Goal: Task Accomplishment & Management: Complete application form

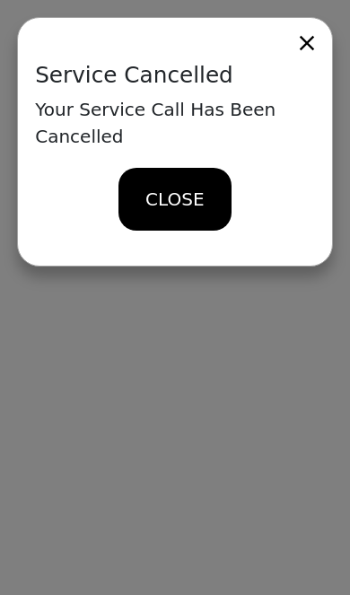
click at [170, 197] on span "CLOSE" at bounding box center [174, 199] width 58 height 27
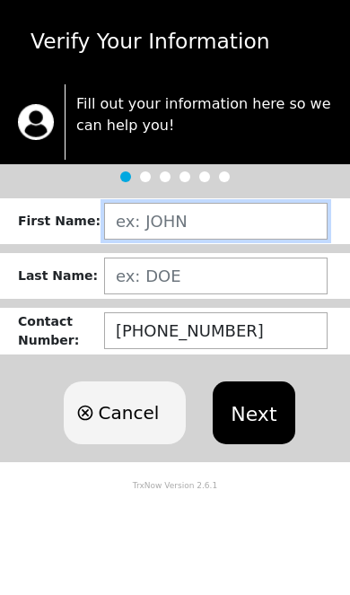
click at [274, 231] on input "text" at bounding box center [215, 221] width 223 height 37
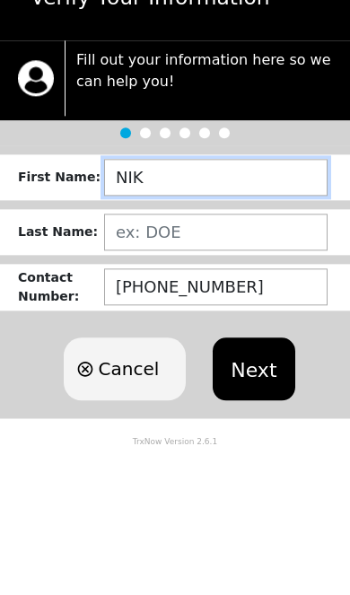
type input "NIKI"
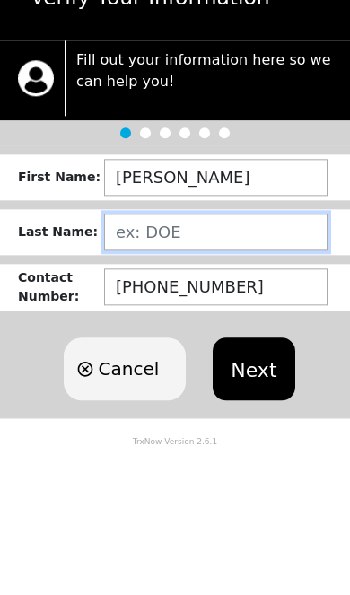
click at [263, 258] on input "text" at bounding box center [215, 276] width 223 height 37
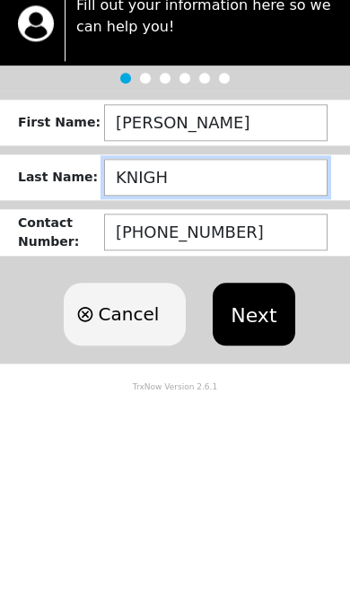
type input "KNIGHT"
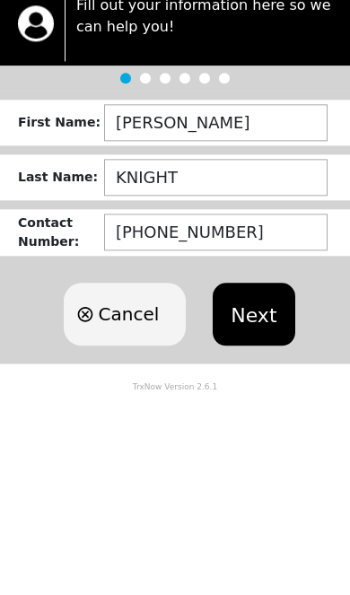
click at [271, 381] on button "Next" at bounding box center [254, 412] width 82 height 63
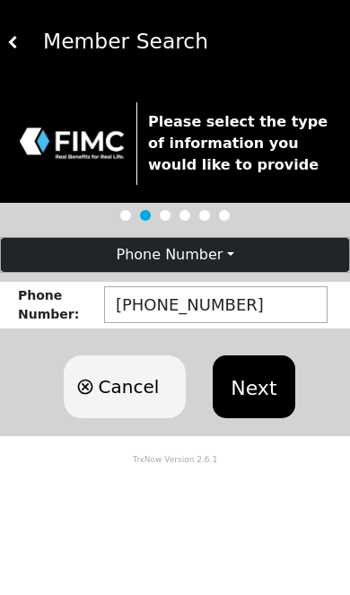
click at [279, 383] on button "Next" at bounding box center [254, 386] width 82 height 63
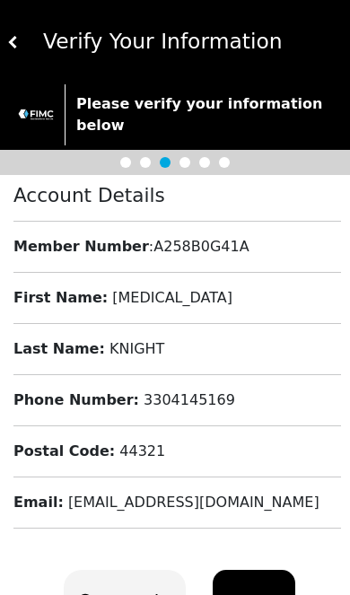
click at [266, 570] on button "Next" at bounding box center [254, 601] width 82 height 63
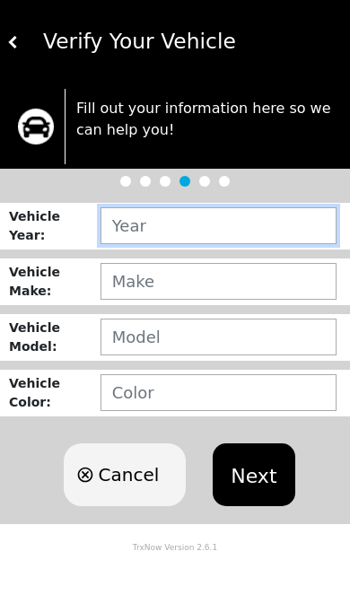
click at [249, 214] on input "text" at bounding box center [218, 225] width 236 height 37
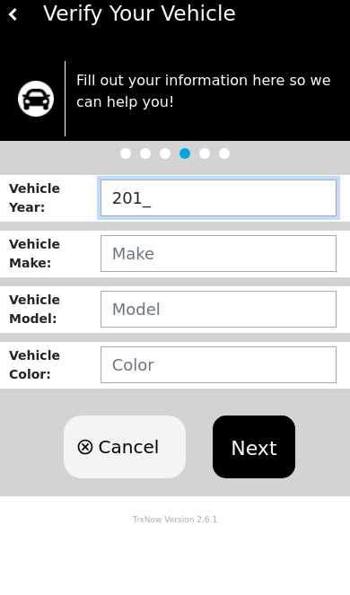
type input "2013"
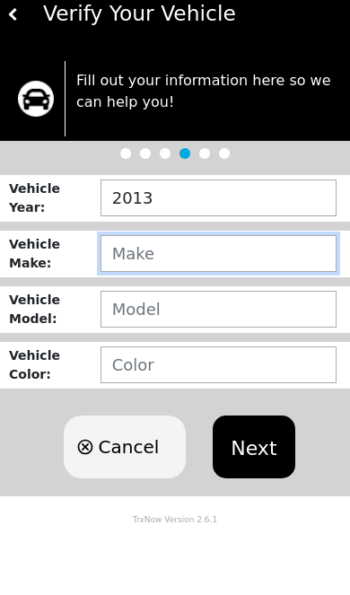
click at [281, 263] on input "text" at bounding box center [218, 281] width 236 height 37
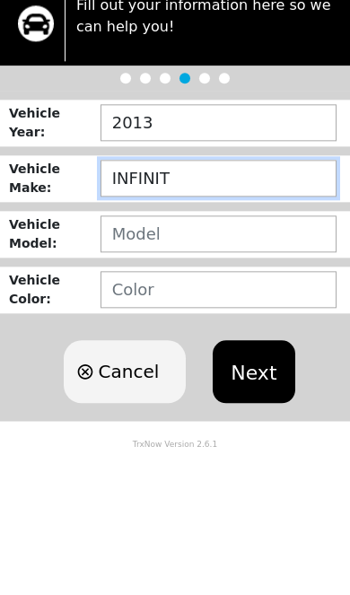
type input "INFINITI"
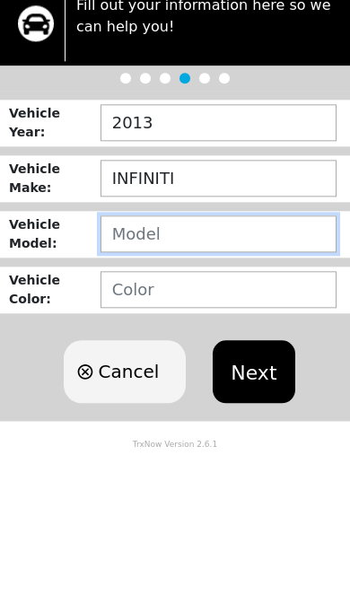
click at [266, 319] on input "text" at bounding box center [218, 337] width 236 height 37
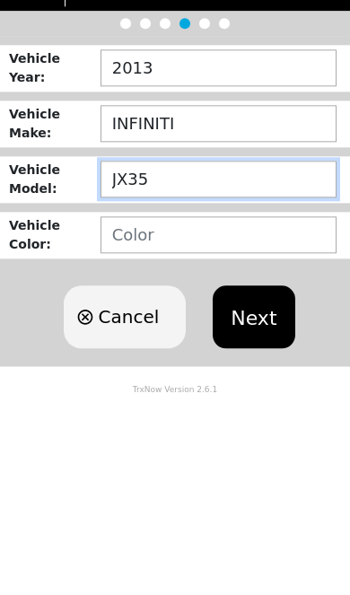
type input "JX35"
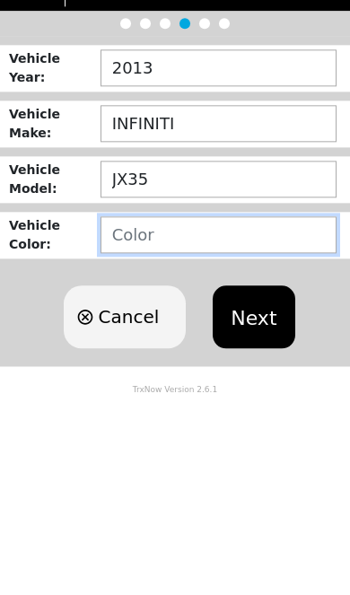
click at [229, 374] on input "text" at bounding box center [218, 392] width 236 height 37
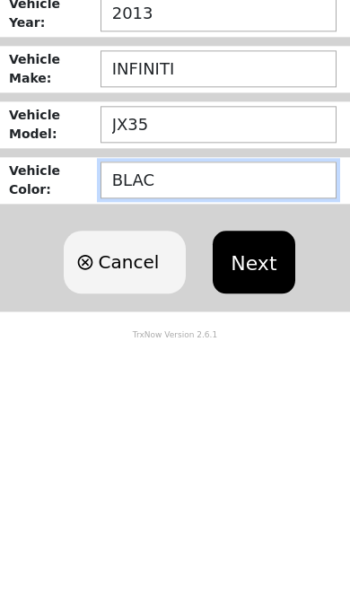
type input "BLACK"
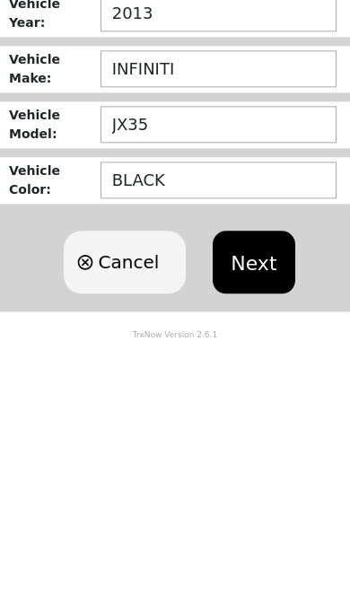
click at [281, 443] on button "Next" at bounding box center [254, 474] width 82 height 63
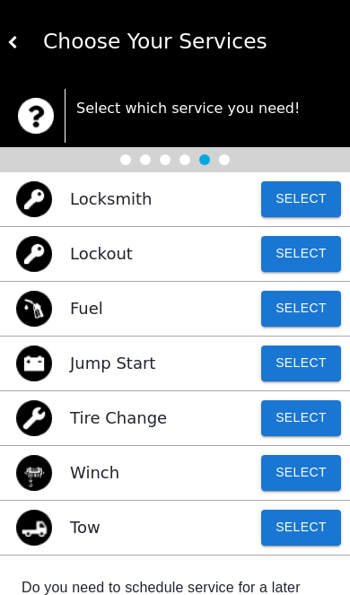
click at [310, 525] on button "Select" at bounding box center [301, 528] width 80 height 36
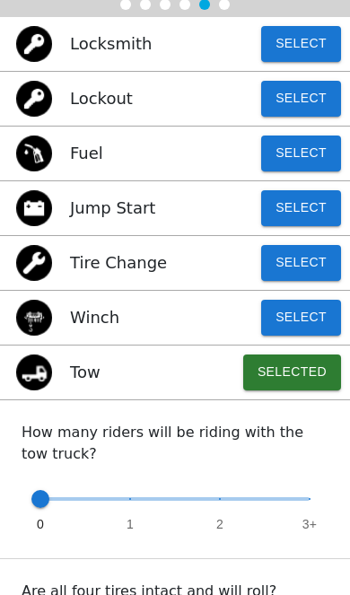
scroll to position [170, 0]
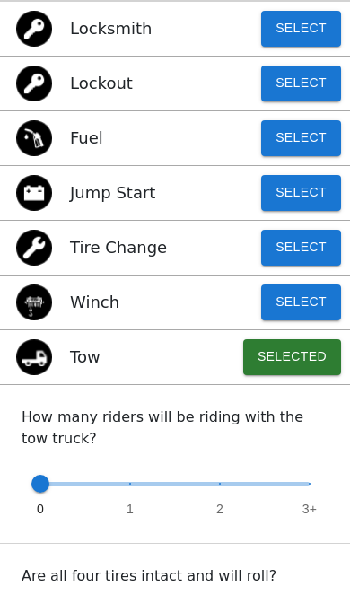
type input "1"
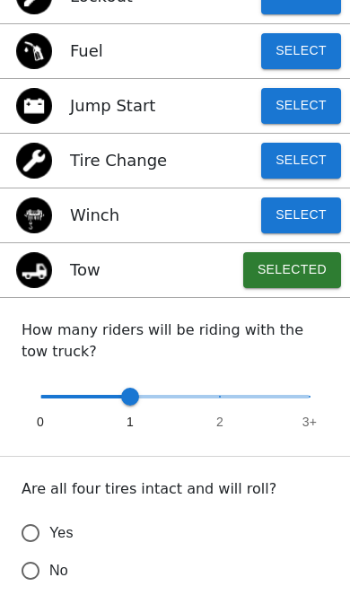
scroll to position [269, 0]
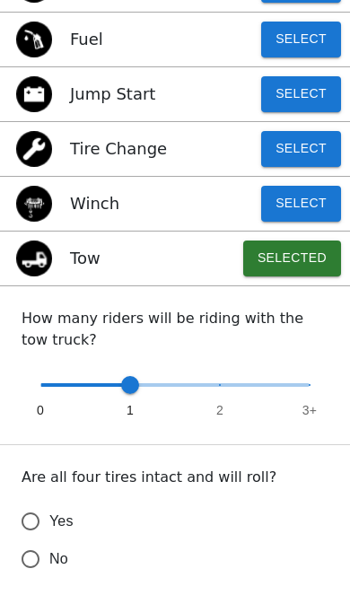
click at [29, 509] on input "Yes" at bounding box center [31, 521] width 38 height 38
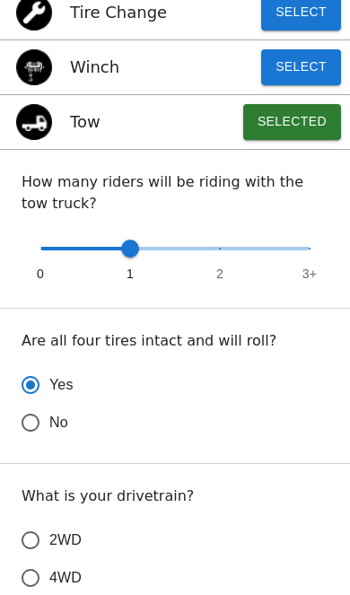
radio input "true"
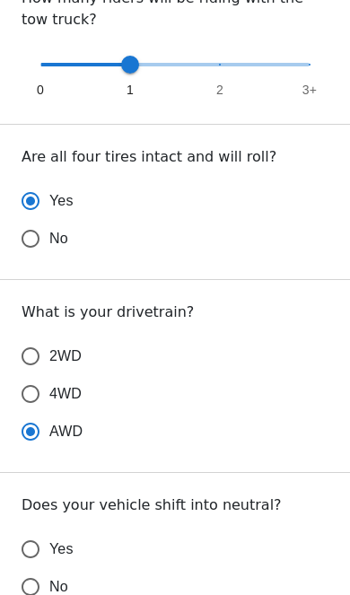
scroll to position [591, 0]
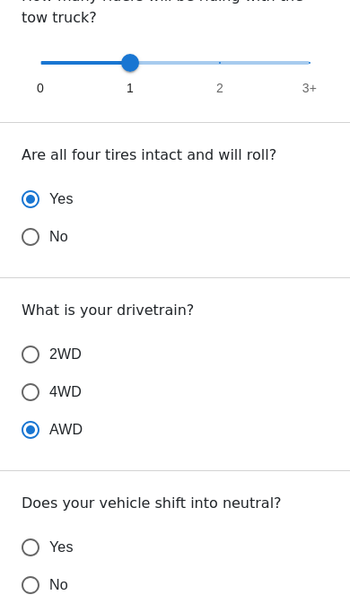
click at [29, 546] on input "Yes" at bounding box center [31, 547] width 38 height 38
radio input "false"
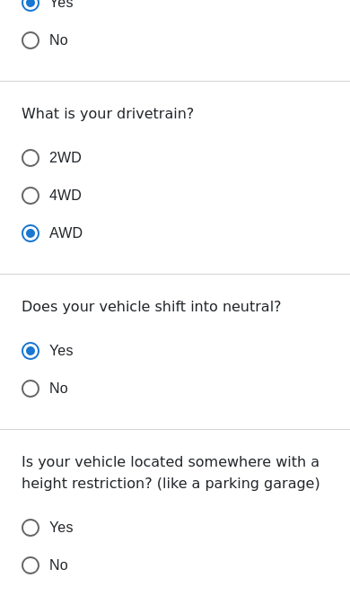
scroll to position [808, 0]
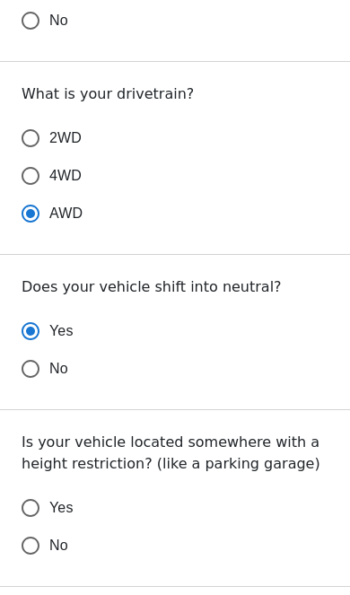
click at [36, 554] on input "No" at bounding box center [31, 546] width 38 height 38
radio input "false"
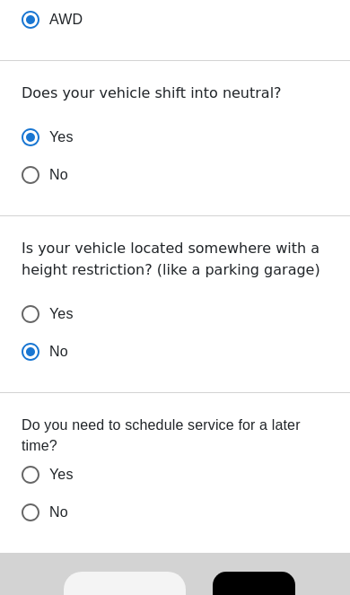
scroll to position [1002, 0]
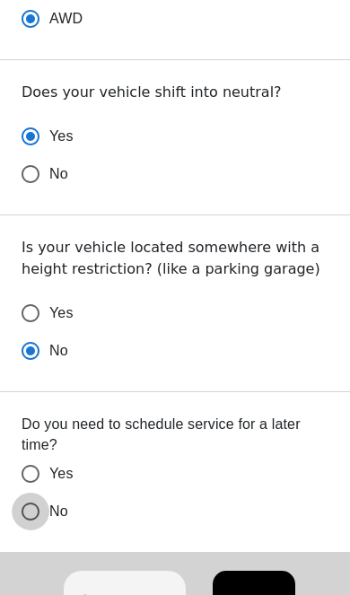
click at [37, 508] on input "No" at bounding box center [31, 512] width 38 height 38
radio input "false"
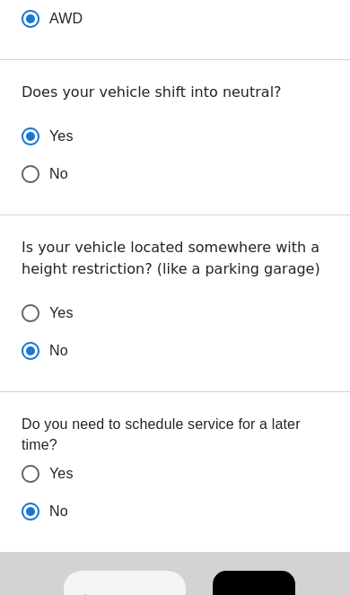
click at [280, 594] on button "Next" at bounding box center [254, 602] width 82 height 63
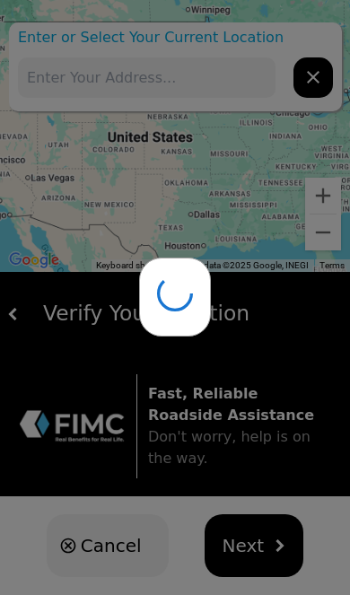
type input "10 Chestnut St, Startex, SC 29377, USA"
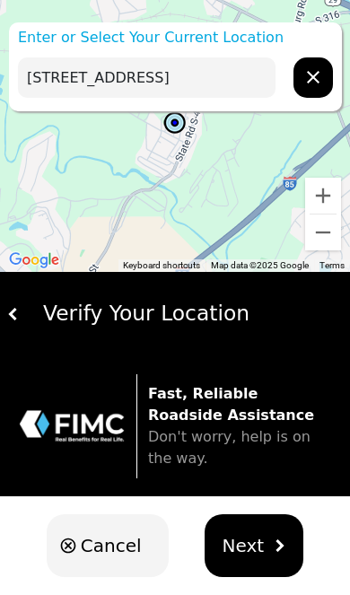
click at [278, 537] on button "Next" at bounding box center [255, 545] width 100 height 63
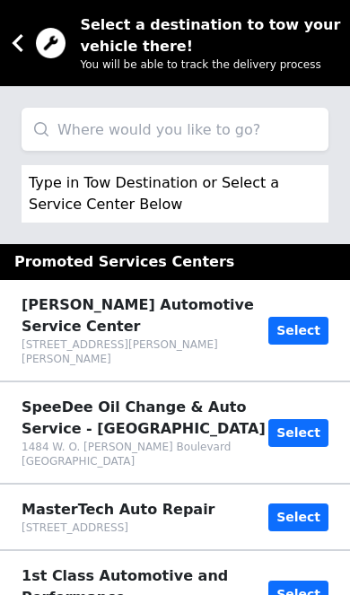
click at [255, 128] on input "search" at bounding box center [175, 129] width 307 height 43
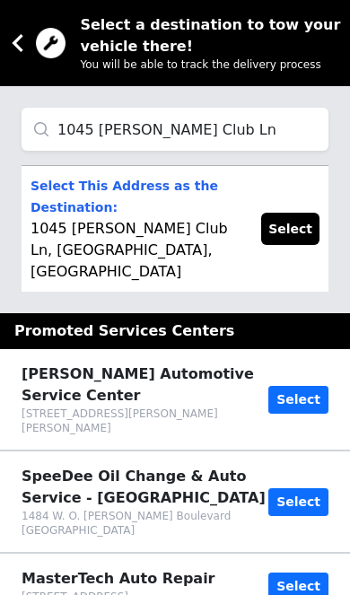
type input "1045 Hunt Club Ln"
click at [301, 213] on button "Select" at bounding box center [290, 229] width 58 height 32
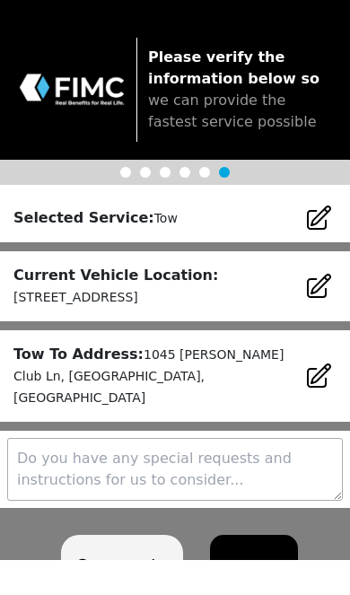
scroll to position [29, 0]
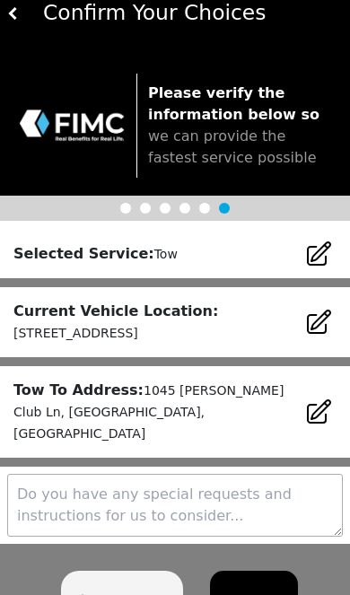
click at [266, 571] on button "NEXT" at bounding box center [254, 602] width 88 height 63
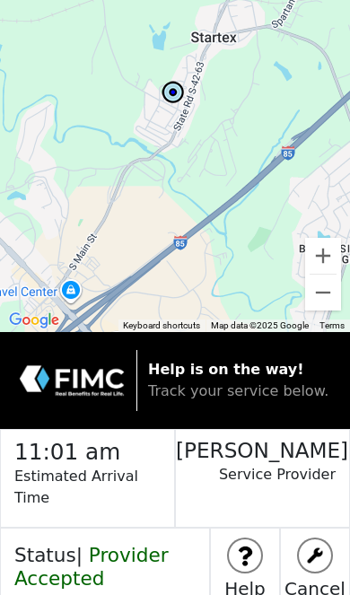
scroll to position [46, 0]
